Goal: Information Seeking & Learning: Find specific fact

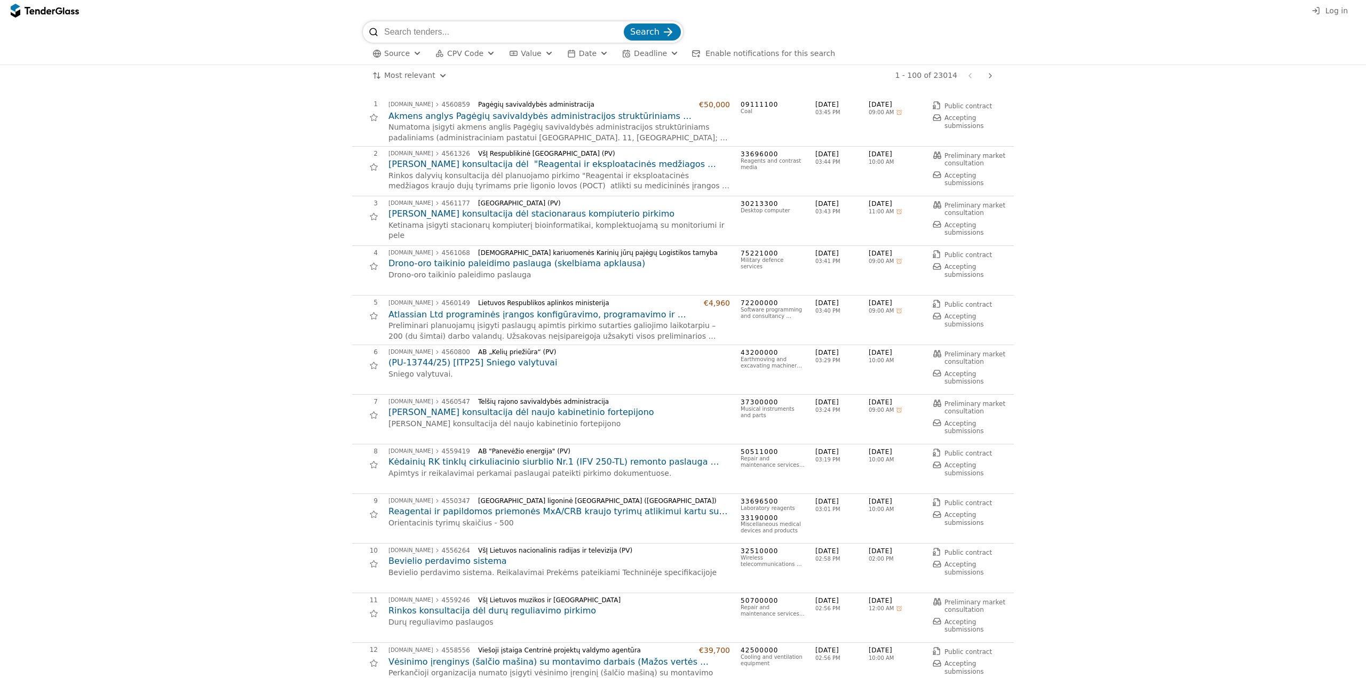
click at [517, 35] on input "search" at bounding box center [502, 31] width 237 height 21
paste input "Vaizdo įrangos komplektas senato salei, Nr.6493/2025/ITPC (rinkos konsultacija)"
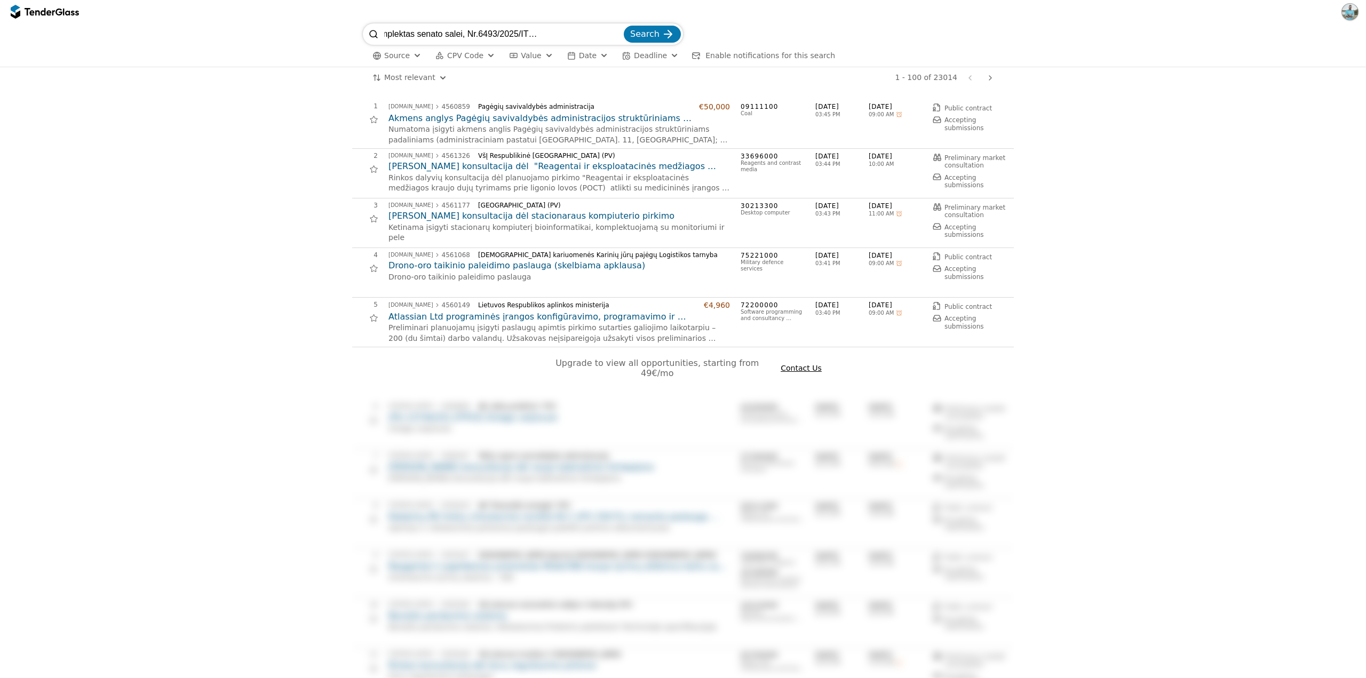
scroll to position [0, 71]
drag, startPoint x: 544, startPoint y: 33, endPoint x: 721, endPoint y: 38, distance: 176.6
click at [721, 38] on div "Vaizdo įrangos komplektas senato salei, Nr.6493/2025/ITPC (rinkos konsultacija)…" at bounding box center [683, 33] width 640 height 21
type input "Vaizdo įrangos komplektas senato salei, Nr.6493/2025/ITPC"
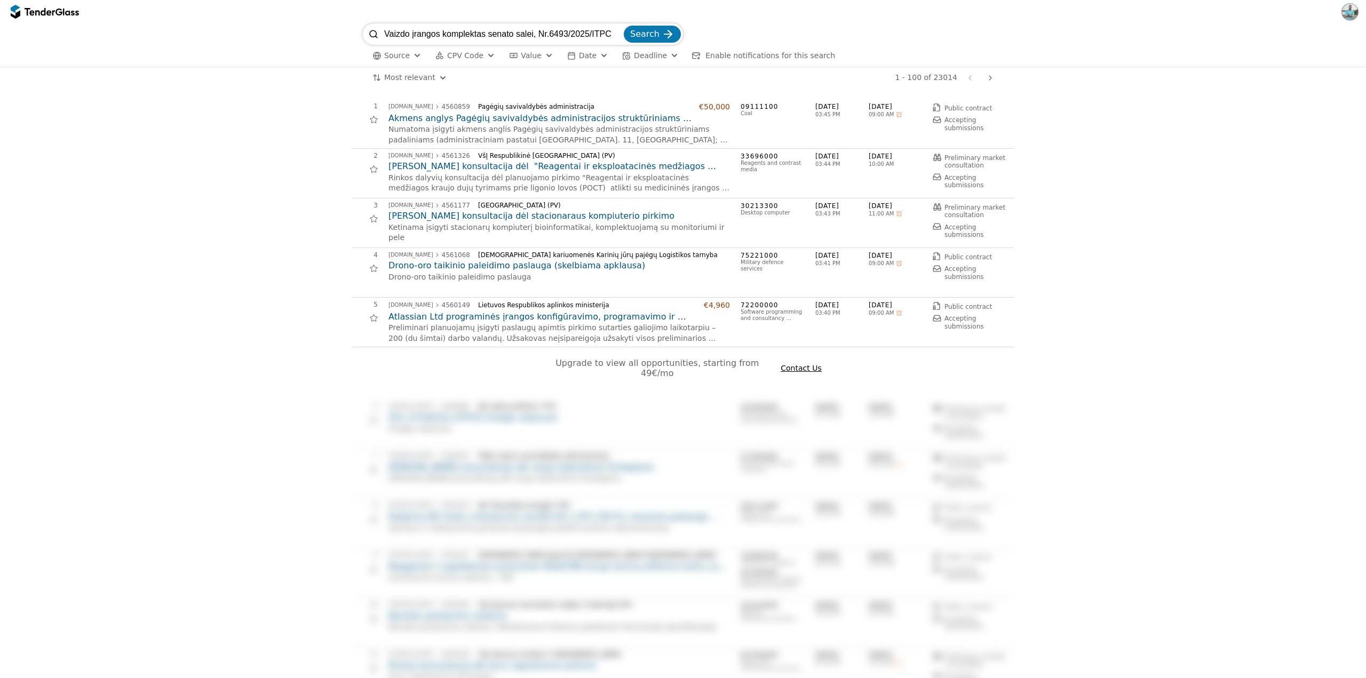
click at [624, 26] on button "Search" at bounding box center [652, 34] width 57 height 17
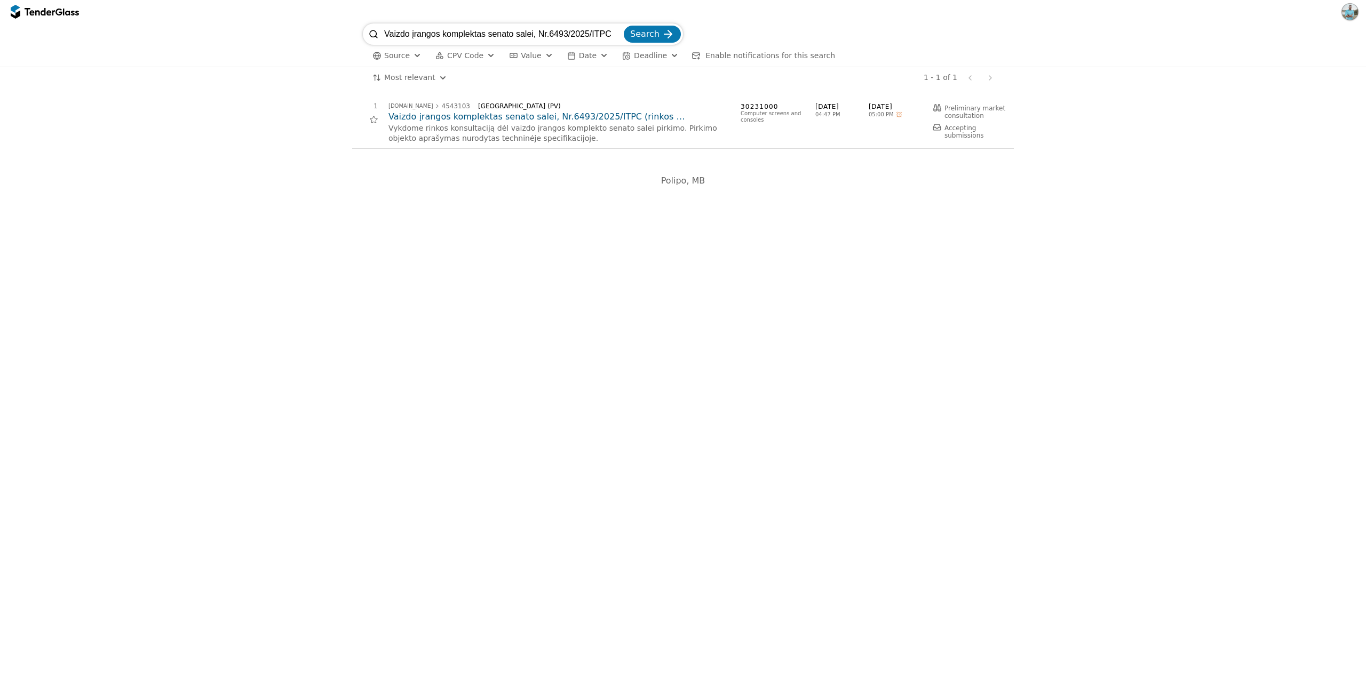
drag, startPoint x: 502, startPoint y: 34, endPoint x: 324, endPoint y: 33, distance: 178.7
click at [308, 32] on div "Vaizdo įrangos komplektas senato salei, Nr.6493/2025/ITPC Search Source CPV Cod…" at bounding box center [682, 44] width 1355 height 43
click at [485, 30] on input "Vaizdo įrangos komplektas senato salei, Nr.6493/2025/ITPC" at bounding box center [502, 33] width 237 height 21
drag, startPoint x: 448, startPoint y: 37, endPoint x: 895, endPoint y: 40, distance: 447.6
click at [886, 40] on div "Vaizdo įrangos komplektas senato salei, Nr.6493/2025/ITPC Search" at bounding box center [683, 33] width 640 height 21
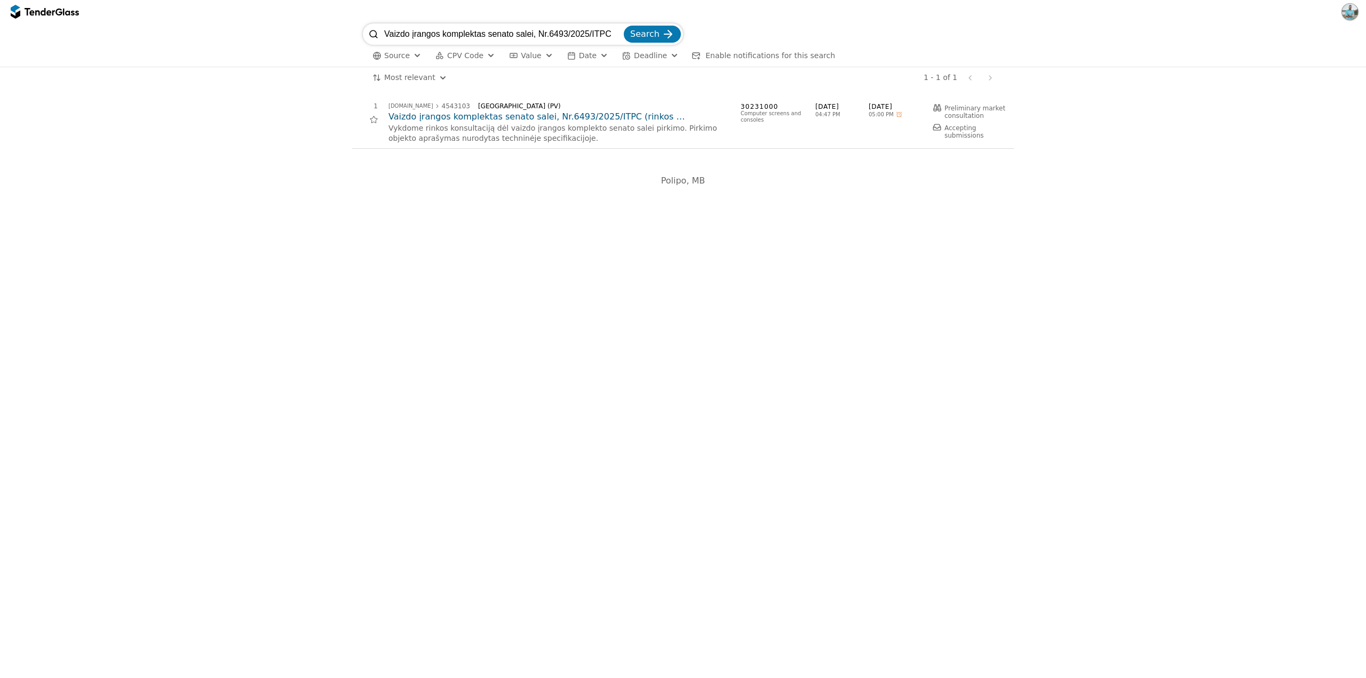
click at [1118, 82] on div "Most relevant Save this search 1 - 1 of 1 Previous page Next page" at bounding box center [682, 77] width 1355 height 21
click at [586, 39] on input "Vaizdo įrangos komplektas senato salei, Nr.6493/2025/ITPC" at bounding box center [502, 33] width 237 height 21
click at [1132, 124] on div "1 [DOMAIN_NAME] 4543103 [GEOGRAPHIC_DATA] ([GEOGRAPHIC_DATA]) Vaizdo įrangos ko…" at bounding box center [682, 124] width 1355 height 71
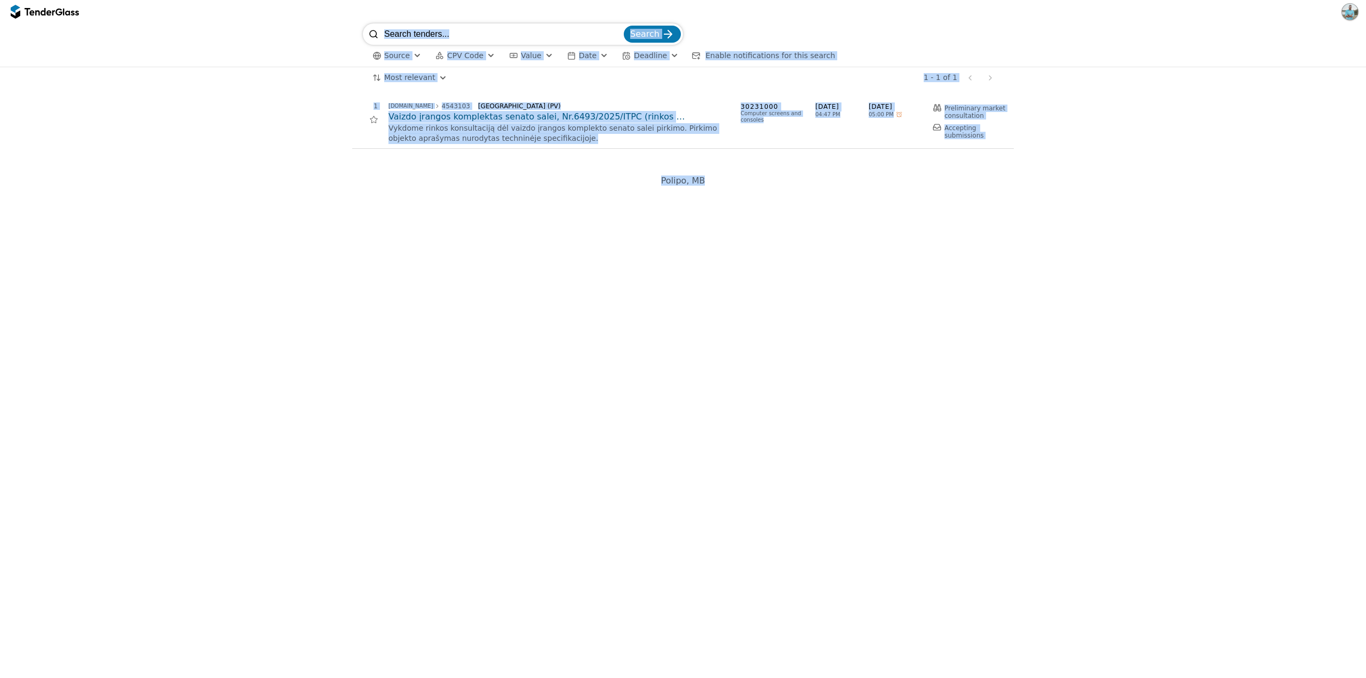
drag, startPoint x: 326, startPoint y: 36, endPoint x: 1217, endPoint y: 227, distance: 910.7
click at [1217, 227] on div "Search Source CPV Code Type Buyer Value Date Deadline Enable notifications for …" at bounding box center [683, 350] width 1366 height 655
click at [1217, 227] on div "# Opportunity Published Deadline 1 [DOMAIN_NAME] 4543103 [GEOGRAPHIC_DATA] (PV)…" at bounding box center [683, 383] width 1366 height 589
drag, startPoint x: 496, startPoint y: 52, endPoint x: 1245, endPoint y: 204, distance: 764.2
click at [1245, 204] on div "Search Source CPV Code Type Buyer Value Date Deadline Enable notifications for …" at bounding box center [683, 339] width 1366 height 678
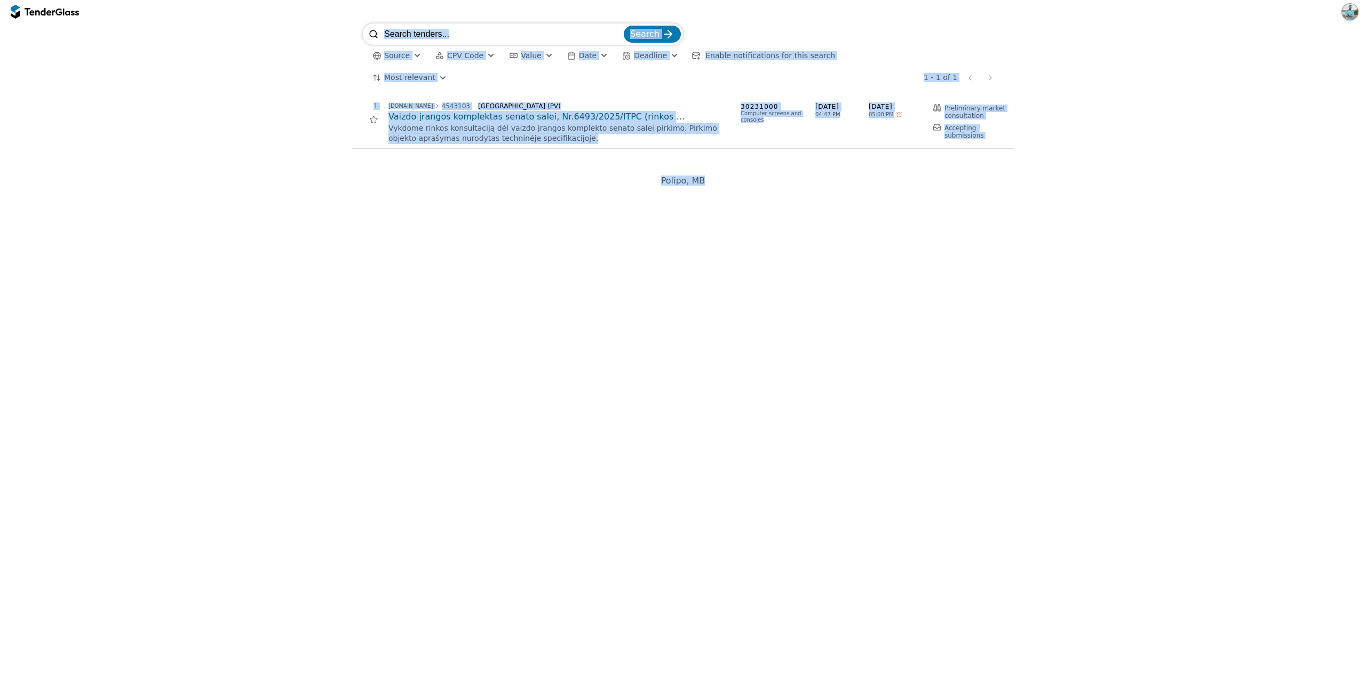
click at [1245, 204] on div "# Opportunity Published Deadline 1 [DOMAIN_NAME] 4543103 [GEOGRAPHIC_DATA] (PV)…" at bounding box center [683, 383] width 1366 height 589
drag, startPoint x: 1240, startPoint y: 202, endPoint x: 302, endPoint y: 30, distance: 953.5
click at [302, 30] on div "Search Source CPV Code Type Buyer Value Date Deadline Enable notifications for …" at bounding box center [683, 350] width 1366 height 655
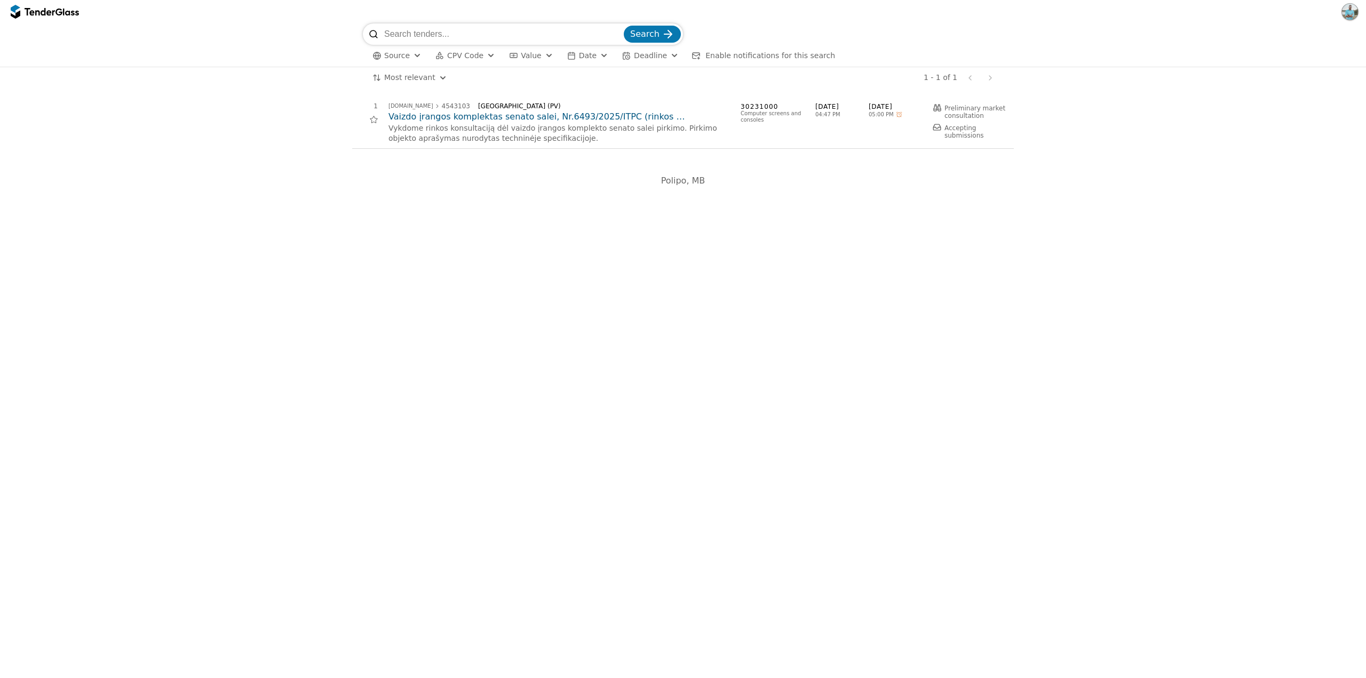
click at [302, 30] on div "Search Source CPV Code Type Buyer Value Date Deadline Enable notifications for …" at bounding box center [682, 44] width 1355 height 43
click at [57, 13] on div at bounding box center [58, 11] width 7 height 7
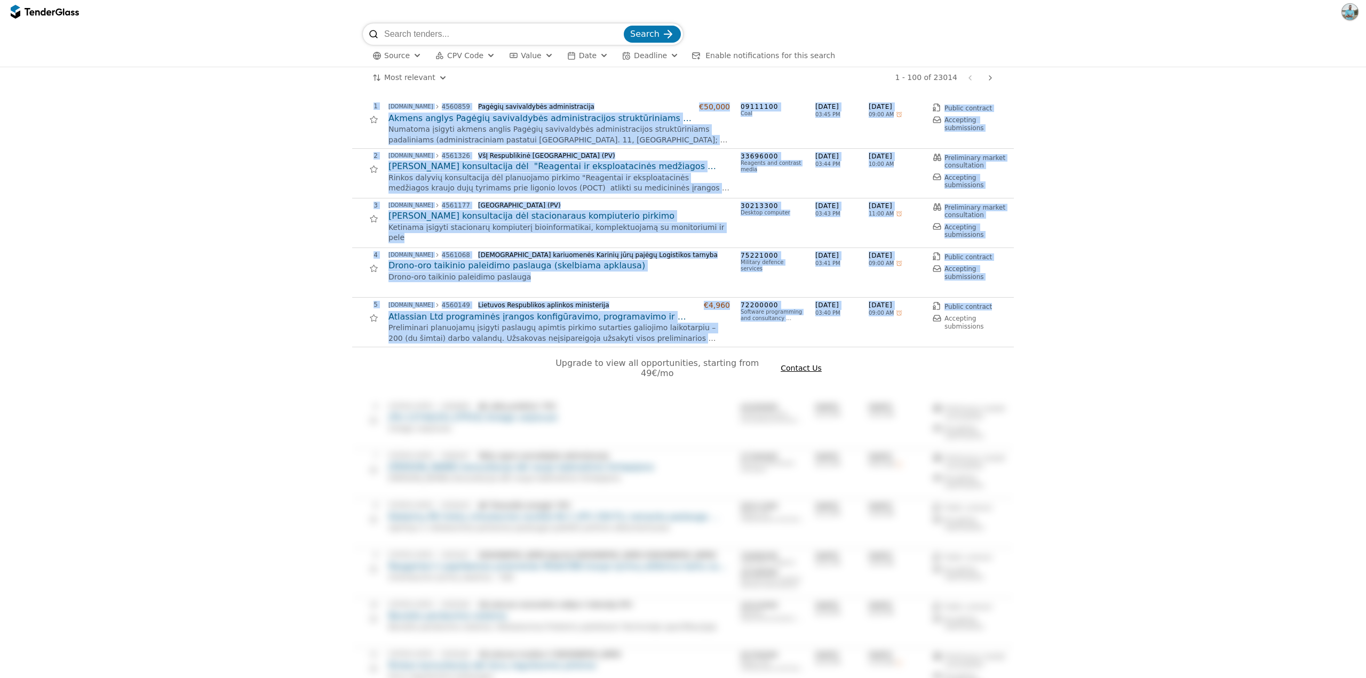
drag, startPoint x: 1183, startPoint y: 312, endPoint x: 207, endPoint y: 106, distance: 997.7
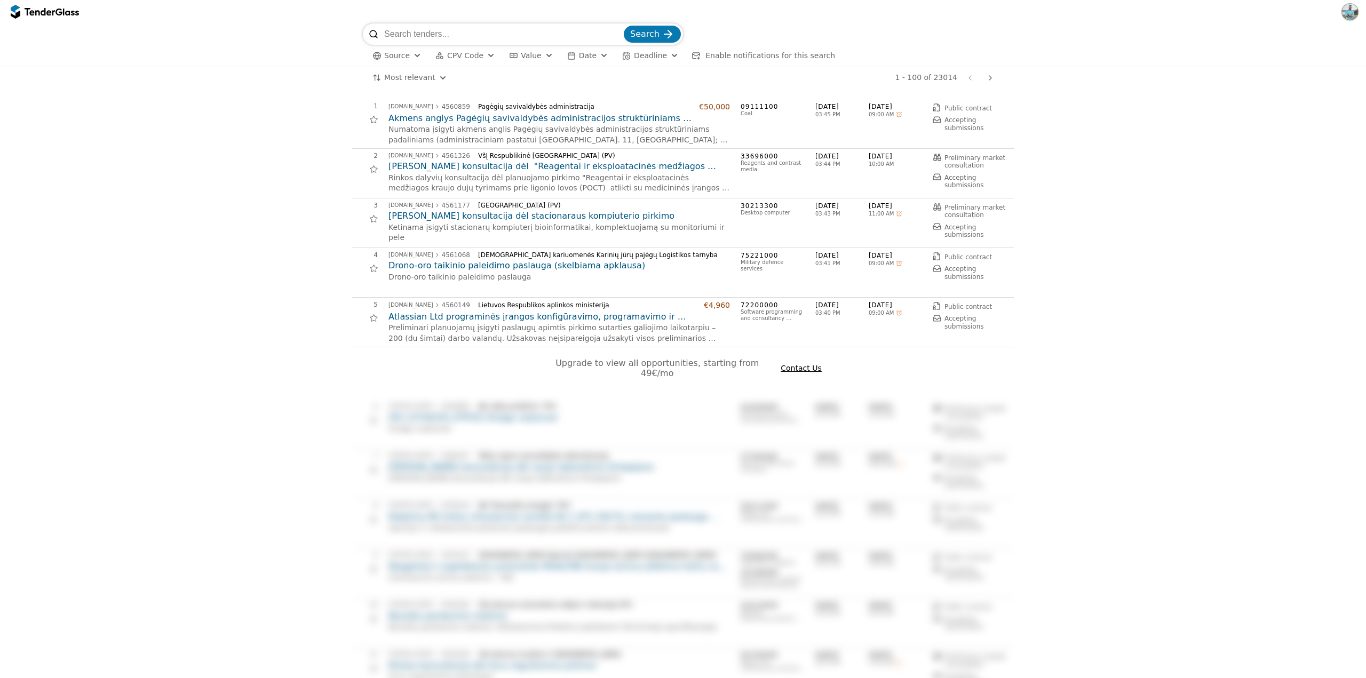
click at [477, 35] on input "search" at bounding box center [502, 33] width 237 height 21
paste input "CPO Klaipėdos „Santarvės“ progimnazijos TŪM interaktyvios fizinio treniravimosi…"
type input "CPO Klaipėdos „Santarvės“ progimnazijos TŪM interaktyvios fizinio treniravimosi…"
click at [646, 32] on span "Search" at bounding box center [644, 34] width 29 height 10
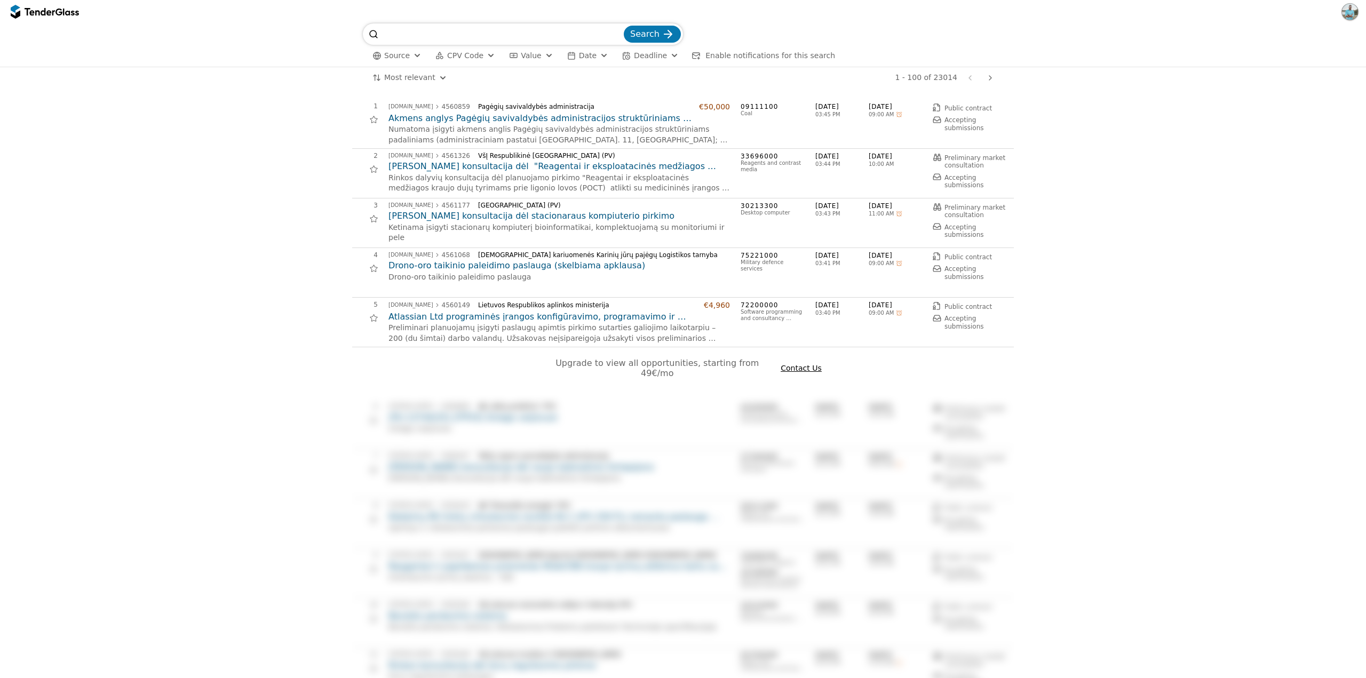
scroll to position [0, 0]
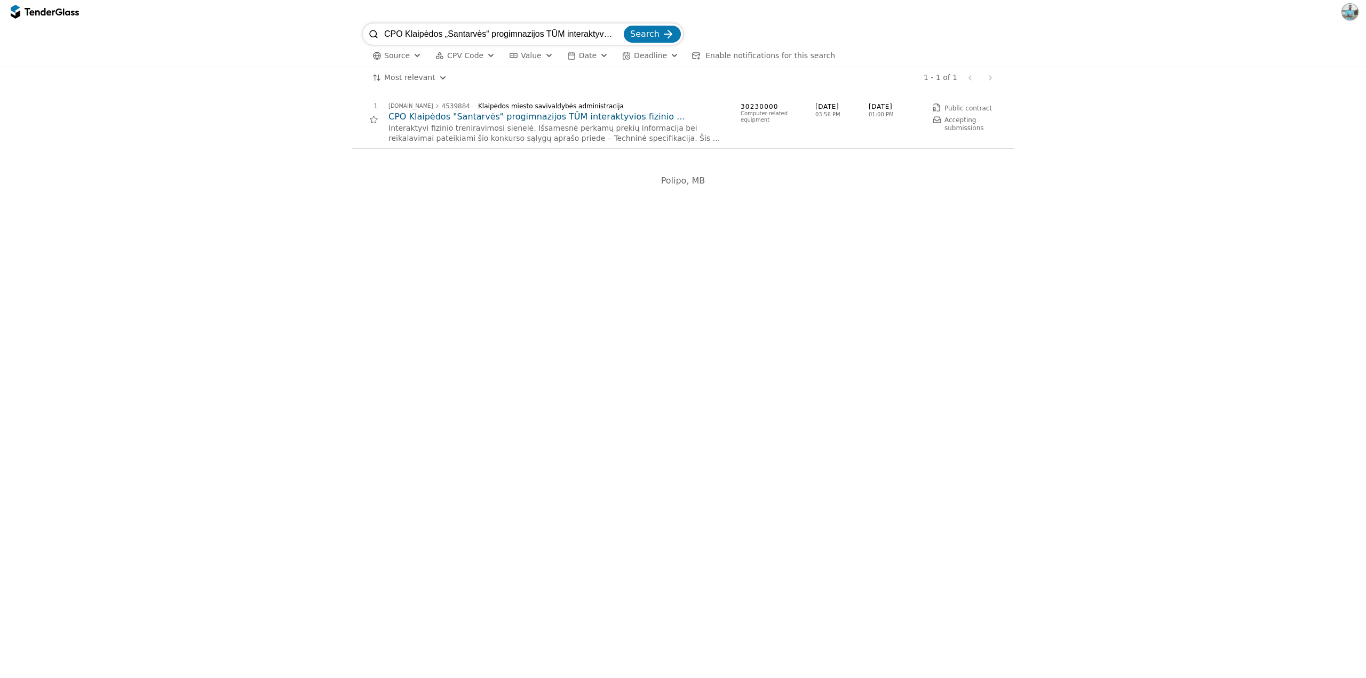
click at [486, 118] on h2 "CPO Klaipėdos "Santarvės" progimnazijos TŪM interaktyvios fizinio treniravimosi…" at bounding box center [558, 117] width 341 height 12
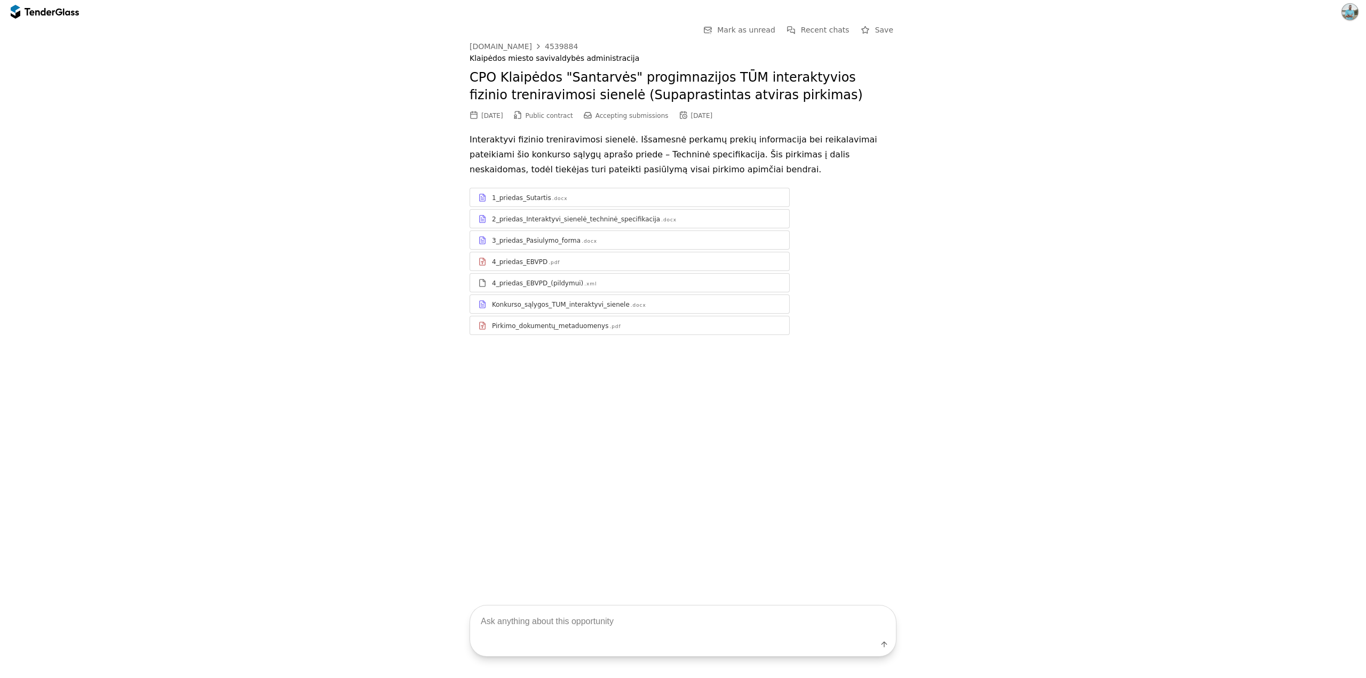
click at [521, 194] on div "1_priedas_Sutartis" at bounding box center [521, 198] width 59 height 9
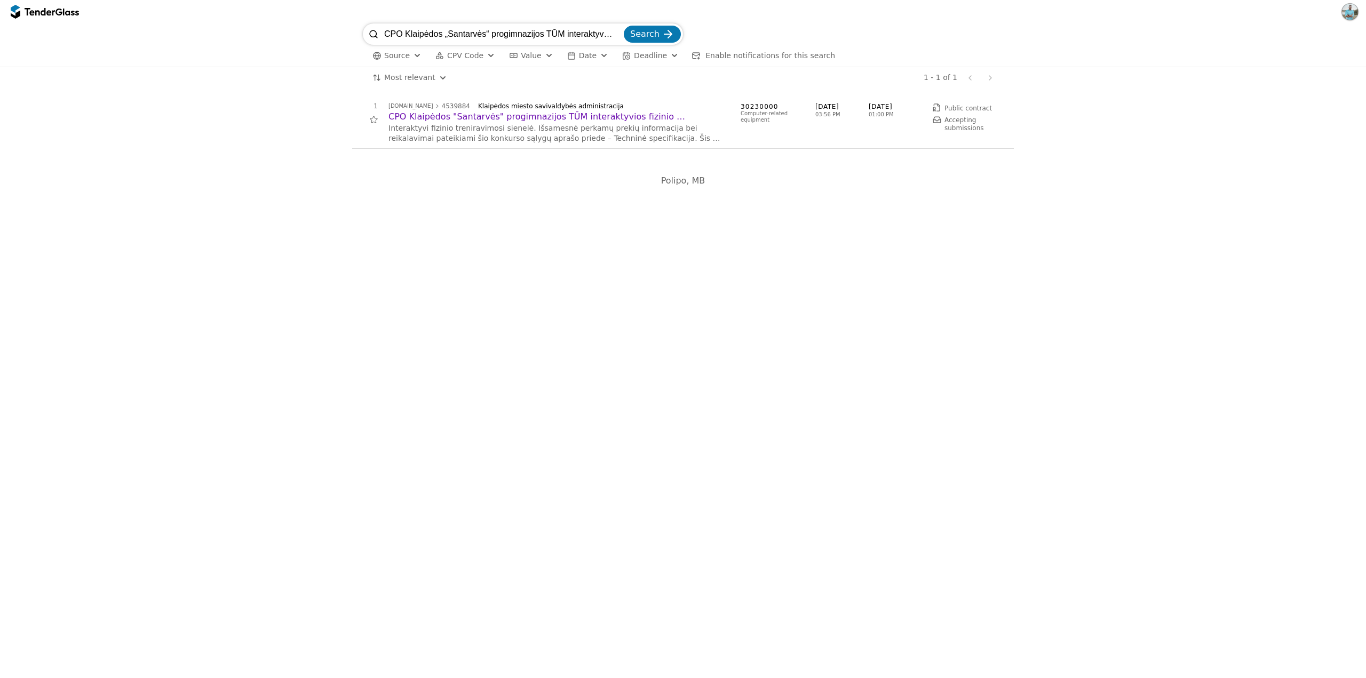
click at [619, 33] on input "CPO Klaipėdos „Santarvės“ progimnazijos TŪM interaktyvios fizinio treniravimosi…" at bounding box center [502, 33] width 237 height 21
click at [28, 15] on div at bounding box center [45, 11] width 68 height 17
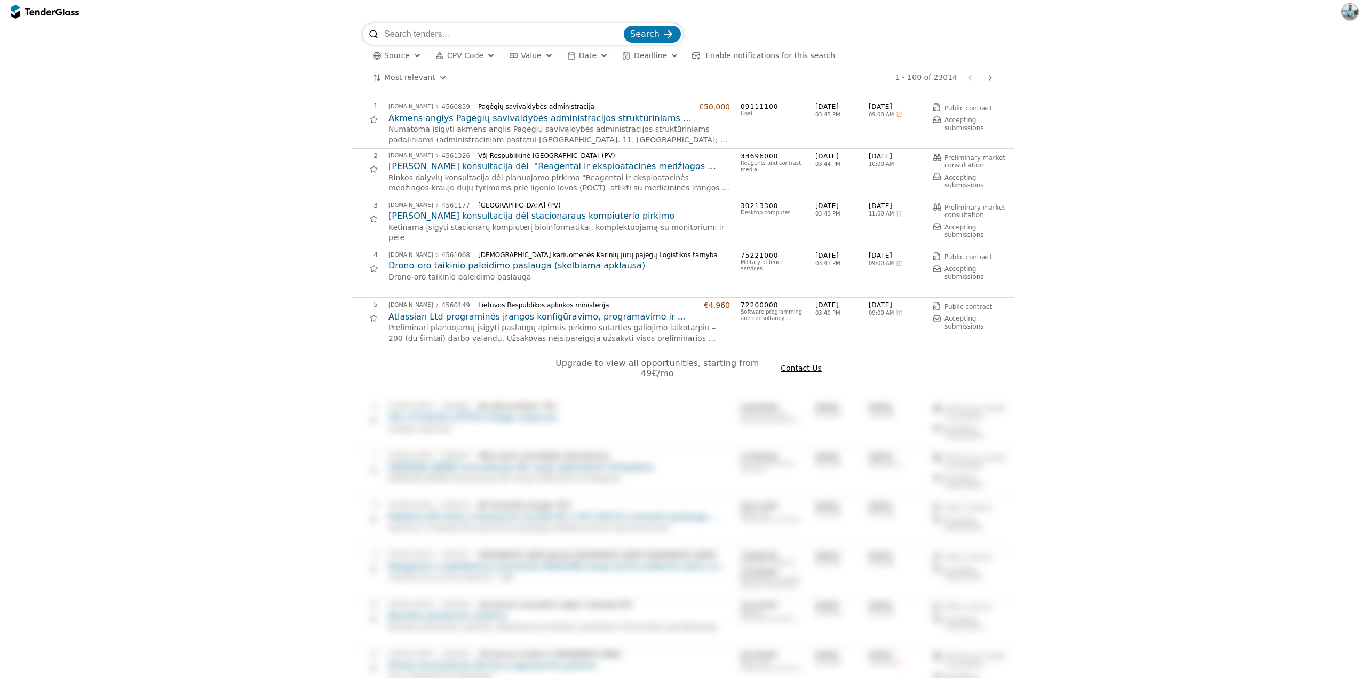
click at [426, 39] on input "search" at bounding box center [502, 33] width 237 height 21
click at [469, 34] on input "search" at bounding box center [502, 33] width 237 height 21
paste input "CPO Klaipėdos „Santarvės“ progimnazijos TŪM interaktyvios fizinio treniravimosi…"
type input "CPO Klaipėdos „Santarvės“ progimnazijos TŪM interaktyvios fizinio treniravimosi…"
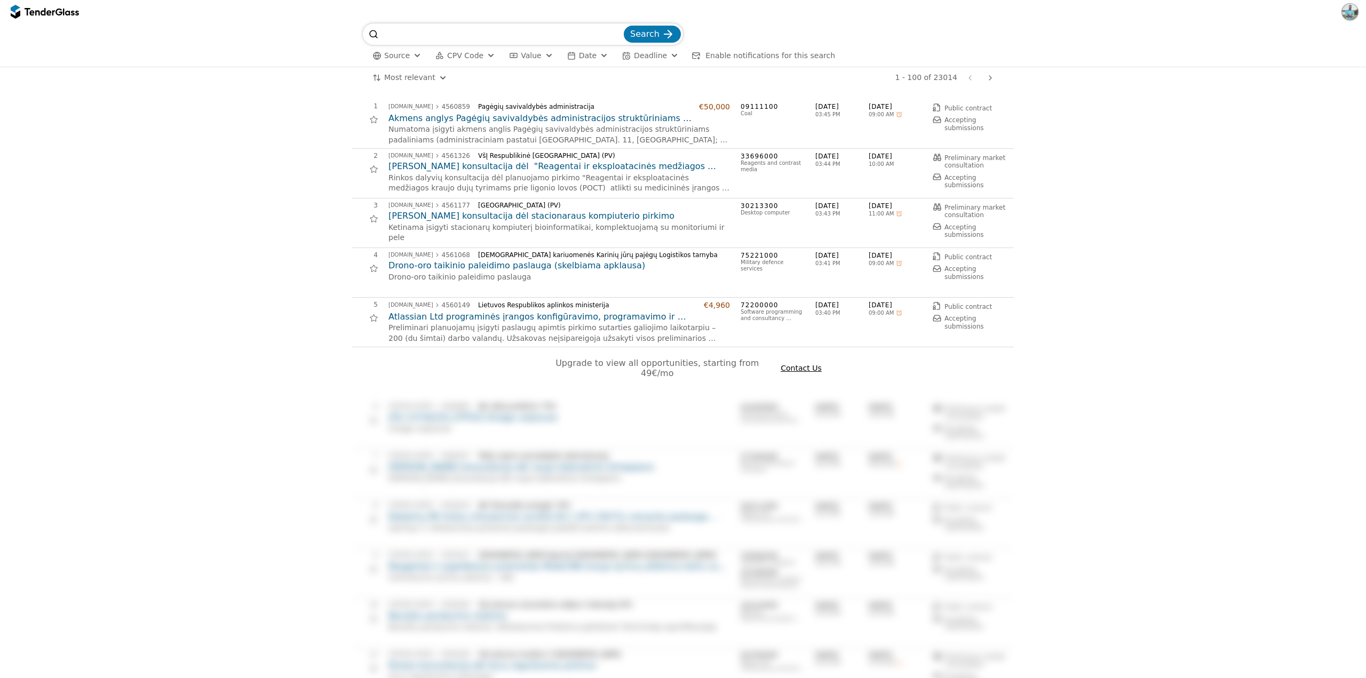
click at [642, 30] on span "Search" at bounding box center [644, 34] width 29 height 10
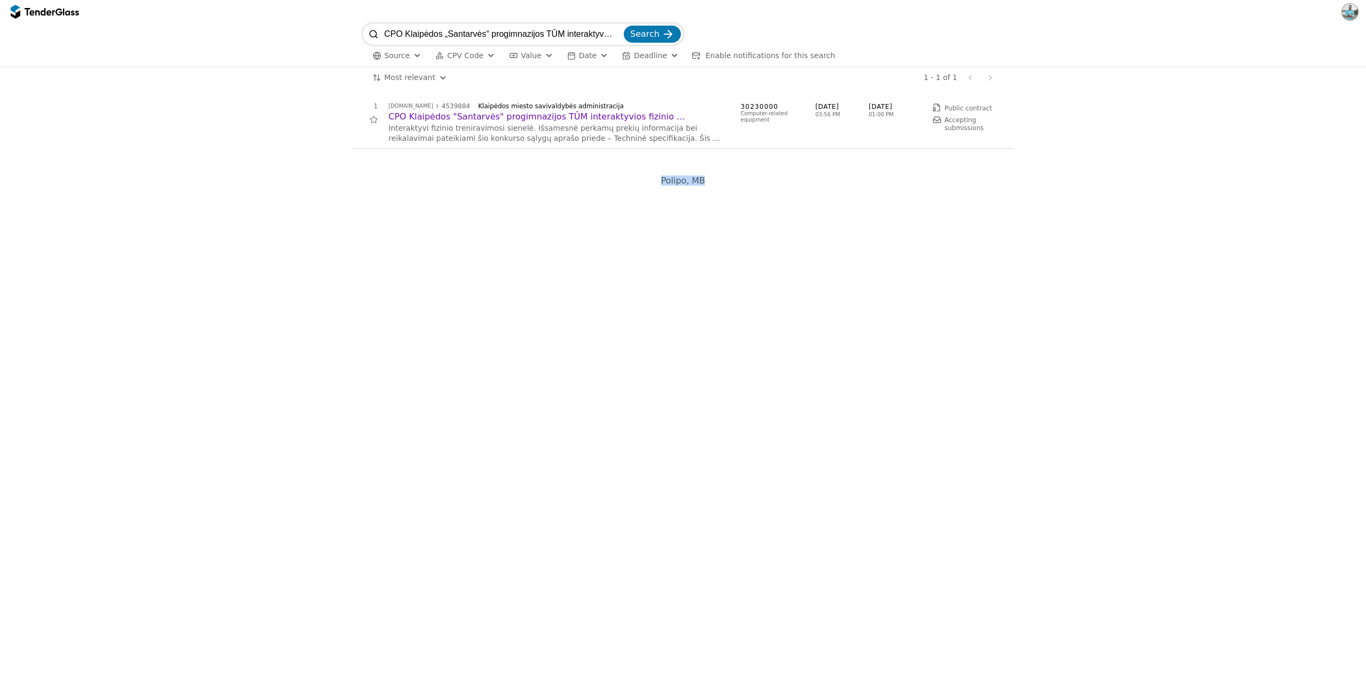
drag, startPoint x: 681, startPoint y: 178, endPoint x: 753, endPoint y: 182, distance: 71.6
click at [753, 182] on div "Polipo, MB" at bounding box center [683, 180] width 512 height 31
drag, startPoint x: 785, startPoint y: 184, endPoint x: 624, endPoint y: 179, distance: 161.2
click at [624, 179] on div "Polipo, MB" at bounding box center [683, 180] width 512 height 31
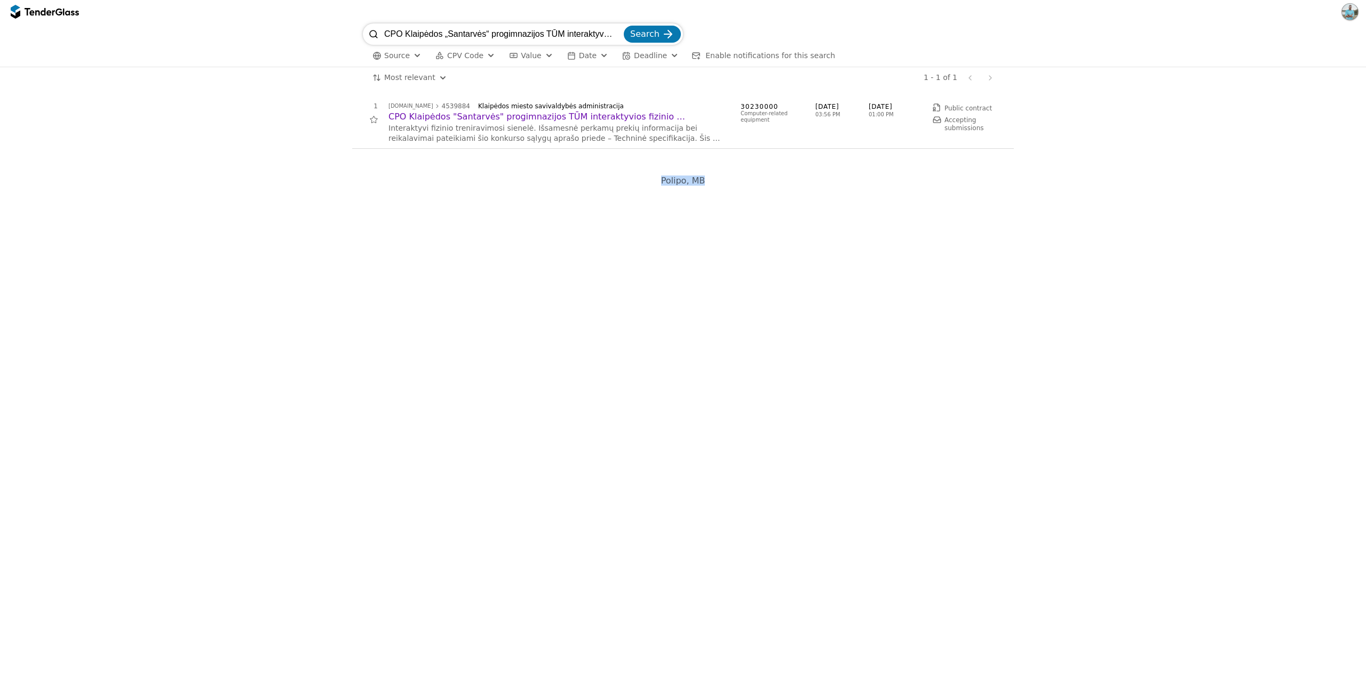
click at [624, 179] on div "Polipo, MB" at bounding box center [683, 180] width 512 height 31
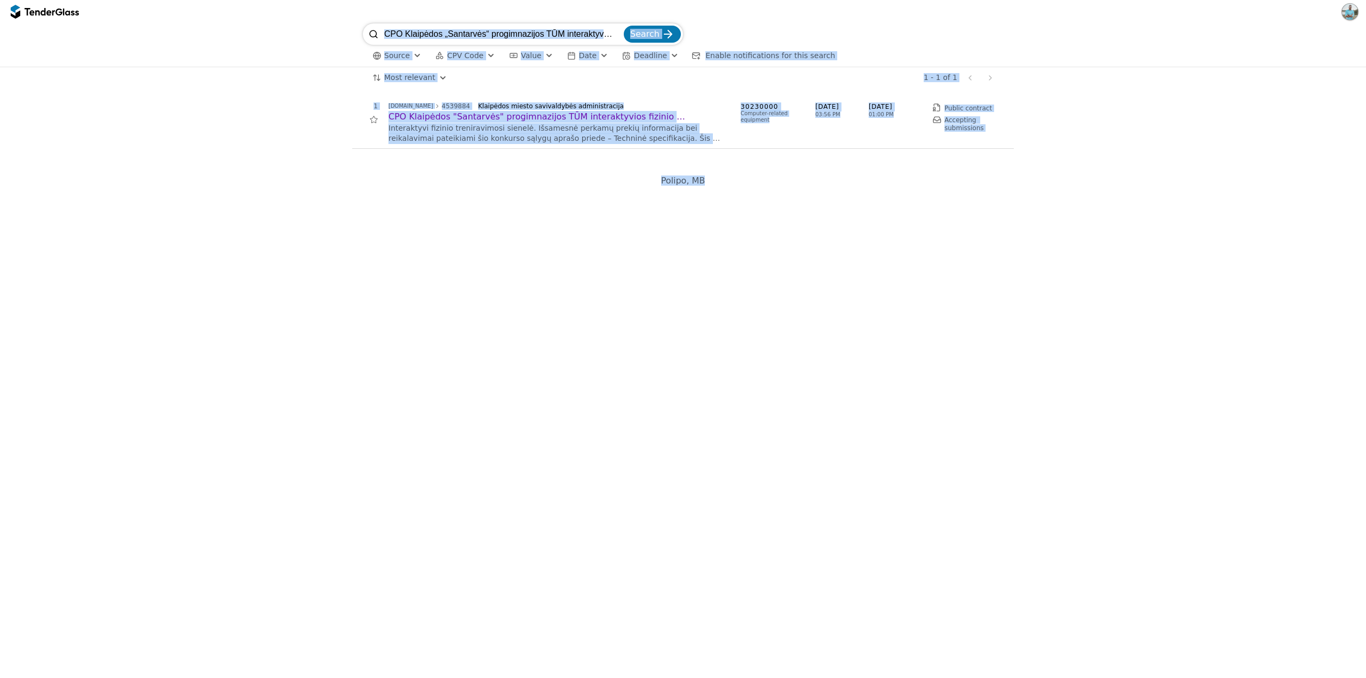
drag, startPoint x: 334, startPoint y: 25, endPoint x: 1194, endPoint y: 196, distance: 876.7
click at [1194, 196] on div "CPO Klaipėdos „Santarvės“ progimnazijos TŪM interaktyvios fizinio treniravimosi…" at bounding box center [683, 350] width 1366 height 655
click at [1194, 196] on div "Polipo, MB" at bounding box center [682, 180] width 1355 height 31
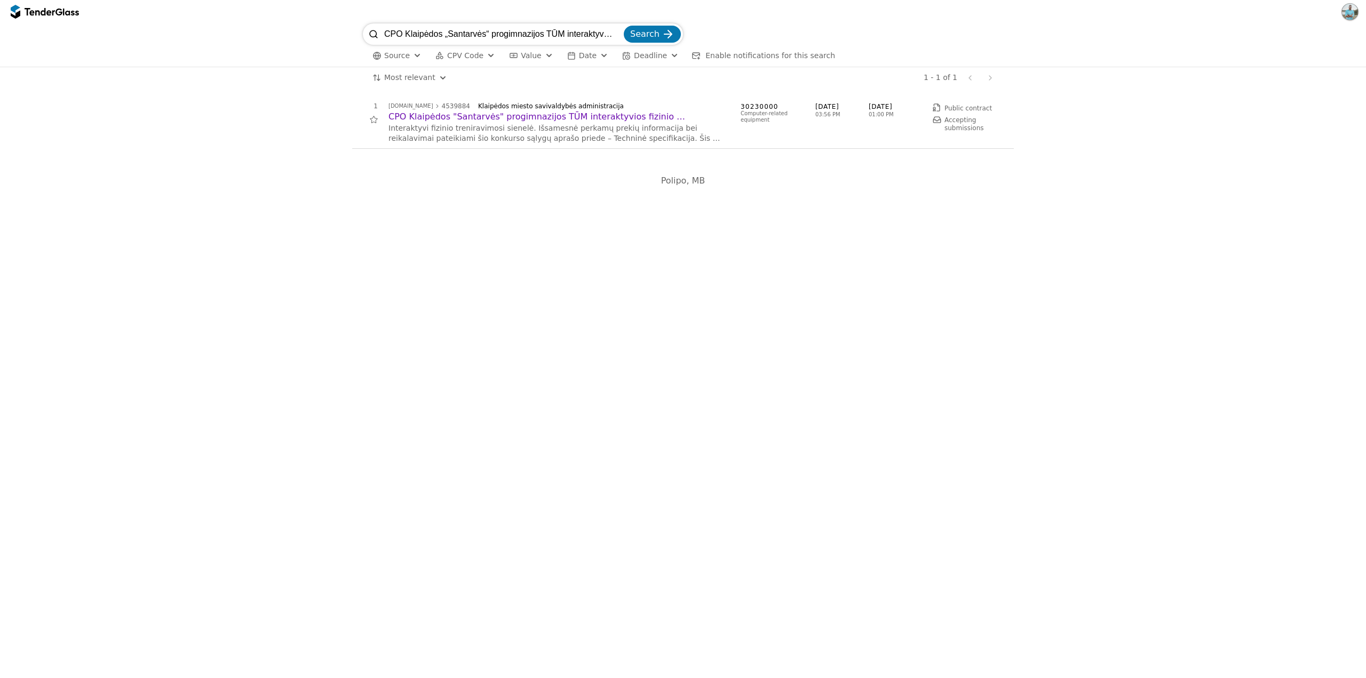
click at [411, 55] on div "button" at bounding box center [417, 55] width 38 height 36
click at [292, 87] on div "Most relevant Save this search 1 - 1 of 1 Previous page Next page" at bounding box center [682, 77] width 1355 height 21
click at [477, 51] on button "CPV Code" at bounding box center [465, 55] width 68 height 13
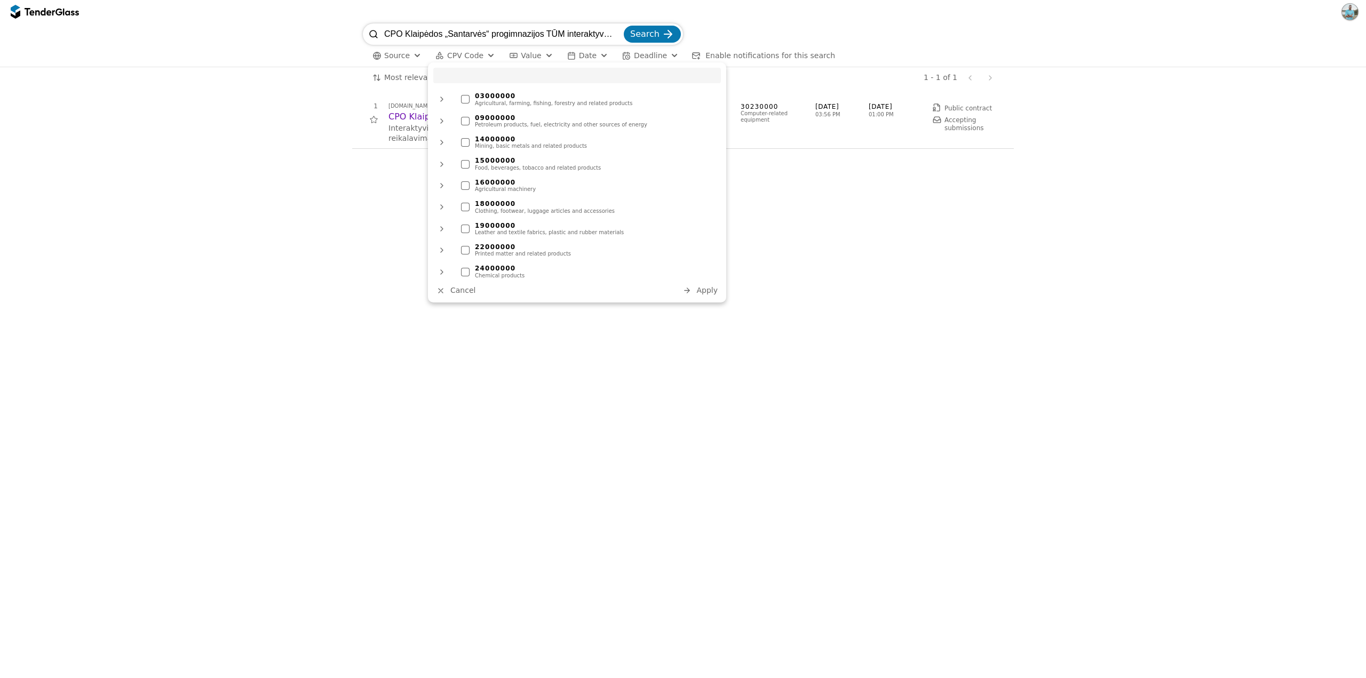
click at [283, 159] on div "# Opportunity Published Deadline 1 [DOMAIN_NAME] 4539884 Klaipėdos miesto saviv…" at bounding box center [683, 383] width 1366 height 589
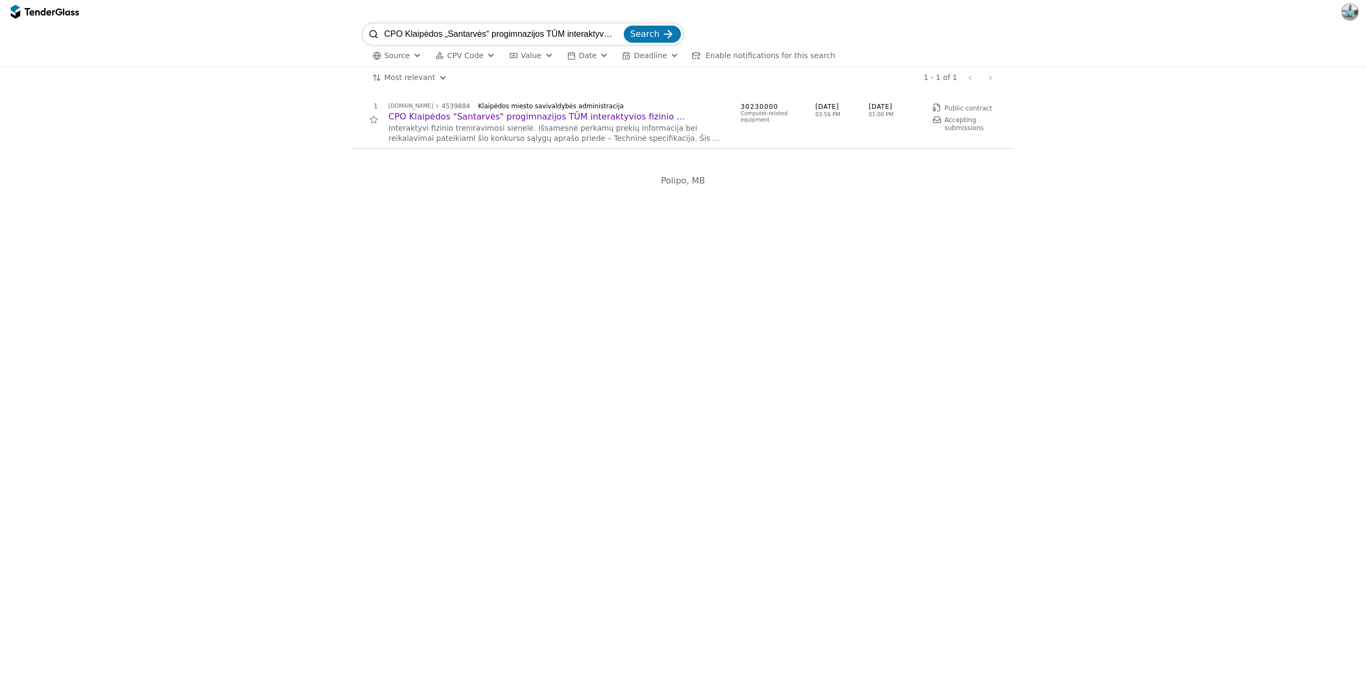
click at [541, 63] on div "Source CPV Code Type Buyer Value Date Deadline Enable notifications for this se…" at bounding box center [683, 56] width 640 height 22
click at [539, 54] on div "button" at bounding box center [549, 55] width 38 height 36
click at [573, 102] on div "Maximum" at bounding box center [578, 102] width 11 height 11
click at [554, 100] on div "Minimum" at bounding box center [549, 102] width 11 height 11
click at [738, 197] on div "# Opportunity Published Deadline 1 [DOMAIN_NAME] 4539884 Klaipėdos miesto saviv…" at bounding box center [683, 383] width 1366 height 589
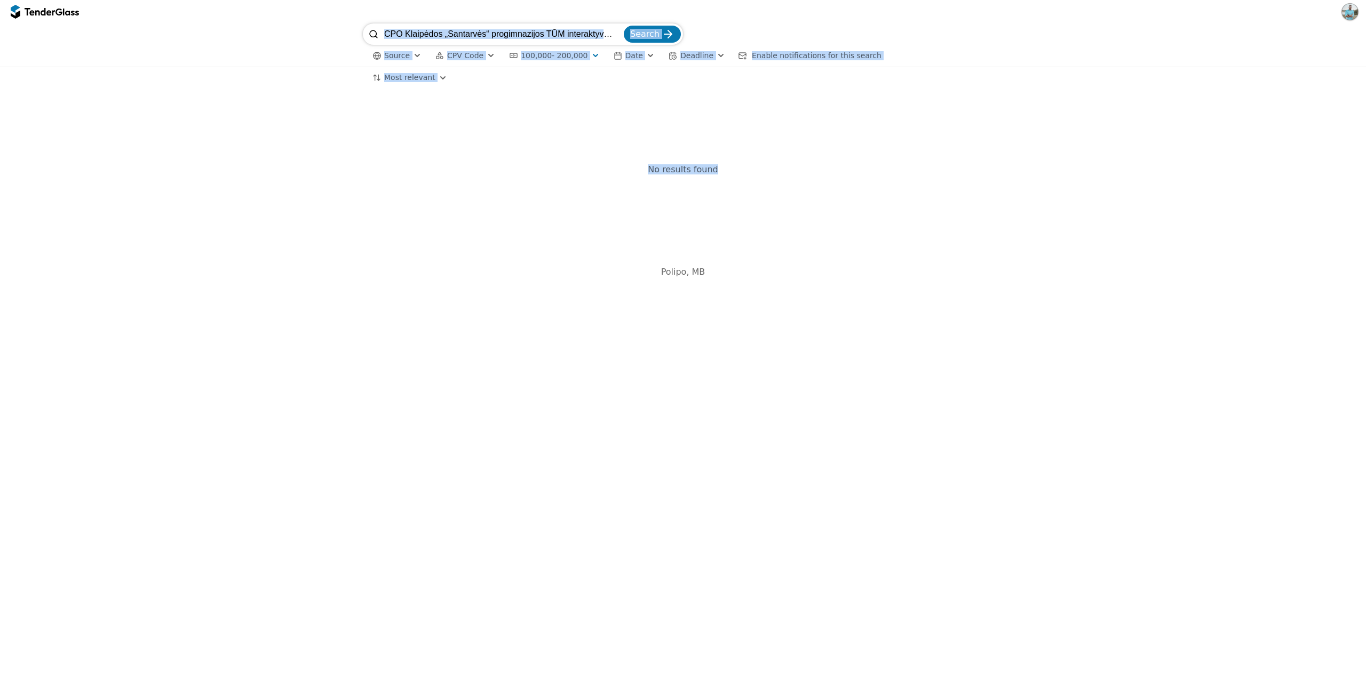
drag, startPoint x: 351, startPoint y: 28, endPoint x: 939, endPoint y: 231, distance: 621.8
click at [939, 231] on div "CPO Klaipėdos „Santarvės“ progimnazijos TŪM interaktyvios fizinio treniravimosi…" at bounding box center [683, 350] width 1366 height 655
drag, startPoint x: 939, startPoint y: 231, endPoint x: 865, endPoint y: 208, distance: 77.8
click at [939, 232] on div "No results found" at bounding box center [682, 169] width 661 height 141
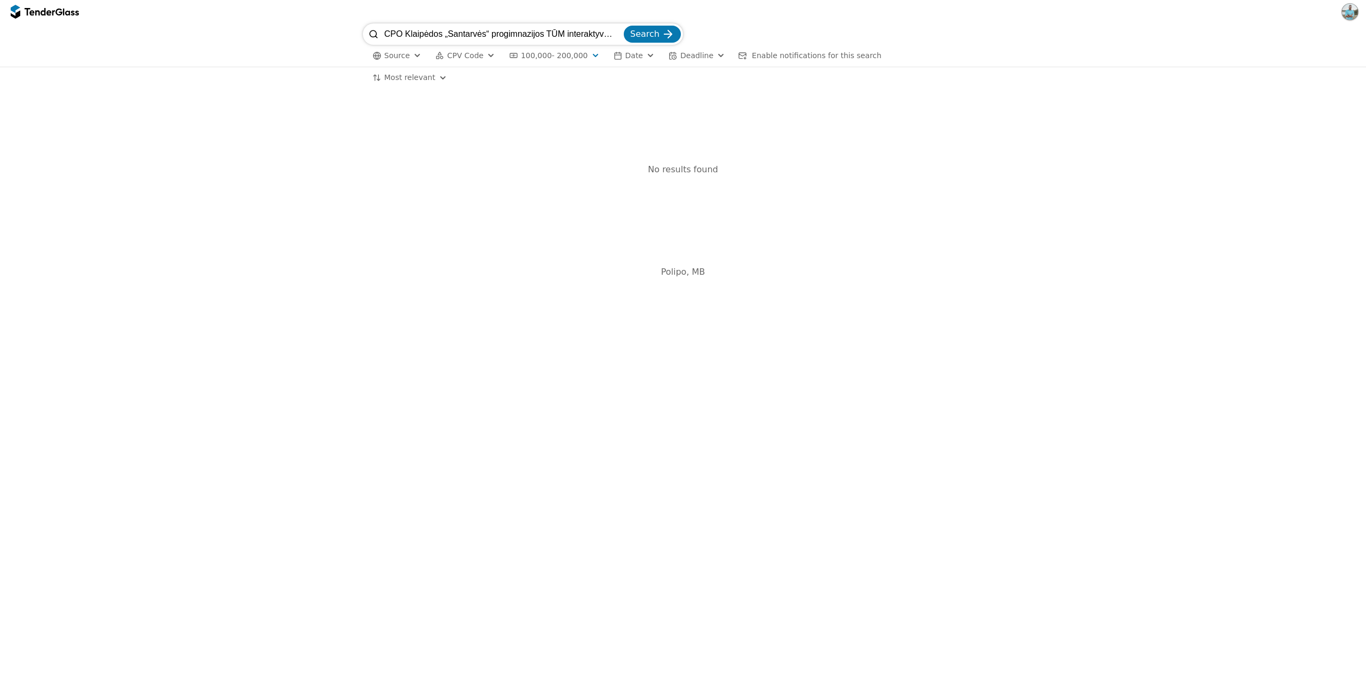
click at [864, 328] on div "# Opportunity Published Deadline No results found Polipo, [GEOGRAPHIC_DATA]" at bounding box center [683, 383] width 1366 height 589
drag, startPoint x: 674, startPoint y: 247, endPoint x: 504, endPoint y: 190, distance: 178.8
click at [504, 190] on div "# Opportunity Published Deadline No results found Polipo, [GEOGRAPHIC_DATA]" at bounding box center [683, 383] width 1366 height 589
click at [504, 190] on div "No results found" at bounding box center [682, 169] width 661 height 141
